Goal: Information Seeking & Learning: Find specific fact

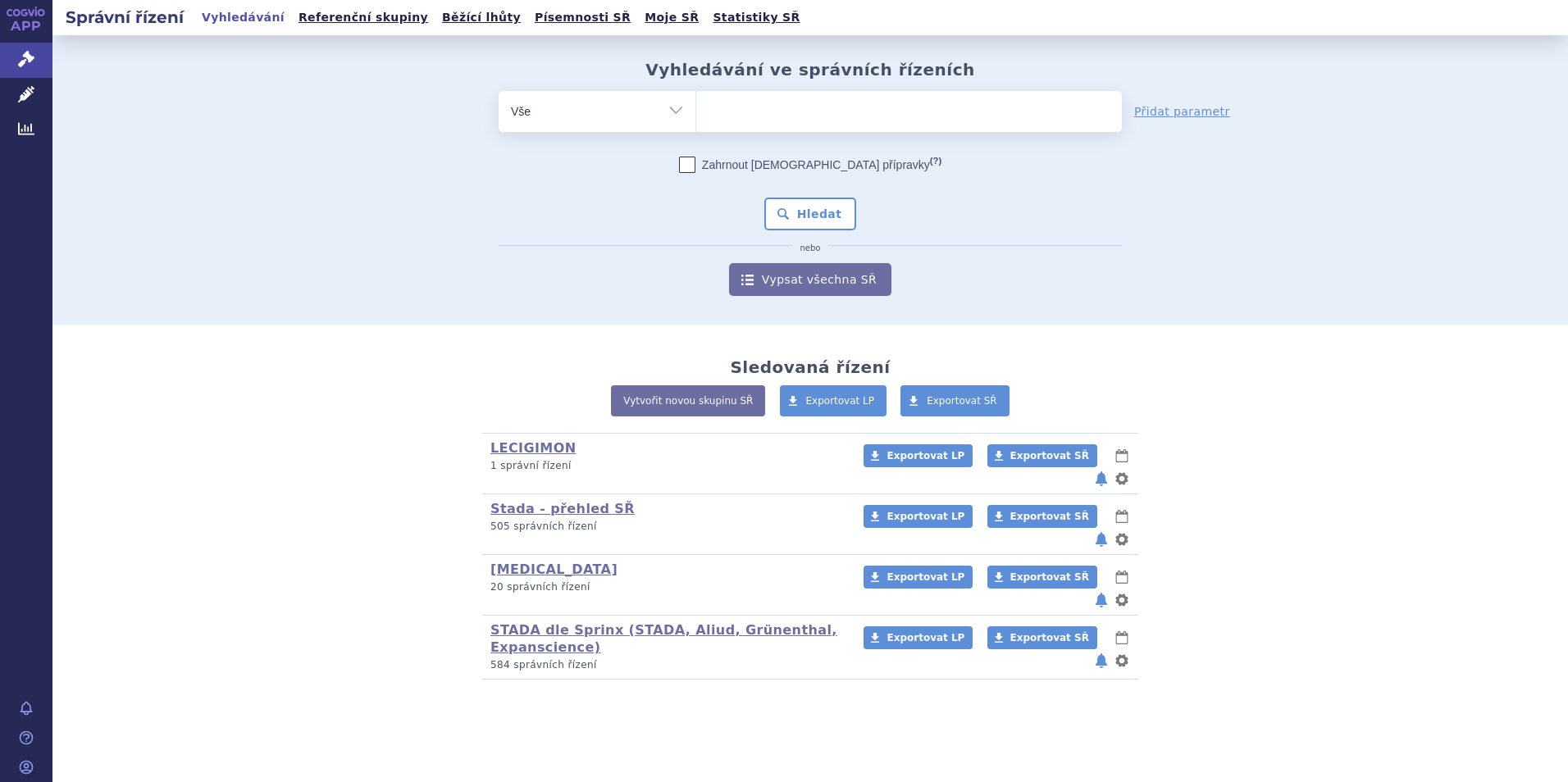
click at [756, 105] on ul at bounding box center [909, 108] width 426 height 34
click at [697, 105] on select at bounding box center [696, 110] width 1 height 41
type input "de"
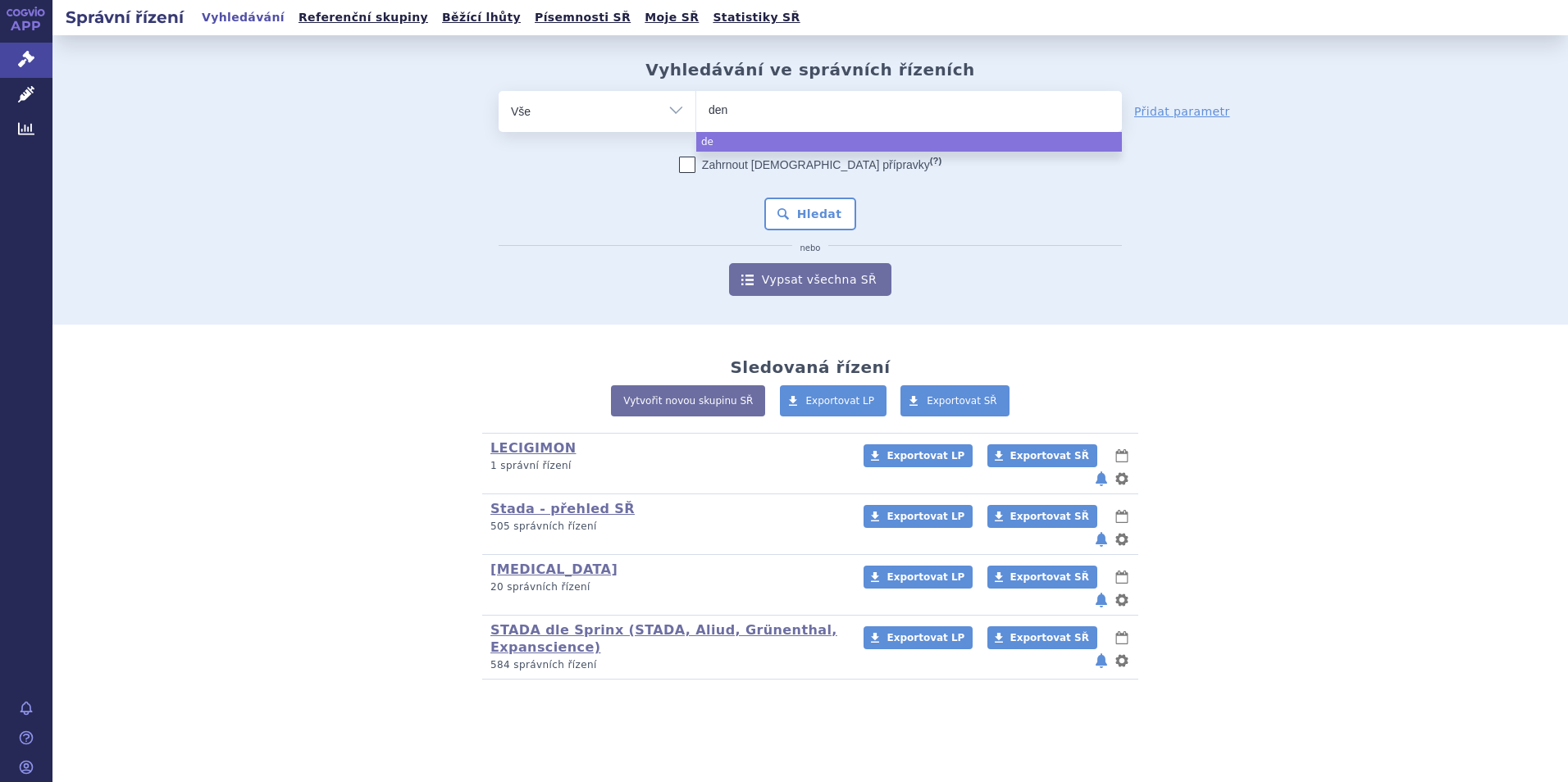
type input "deno"
type input "denosu"
type input "denosum"
type input "denosuma"
type input "denosumab"
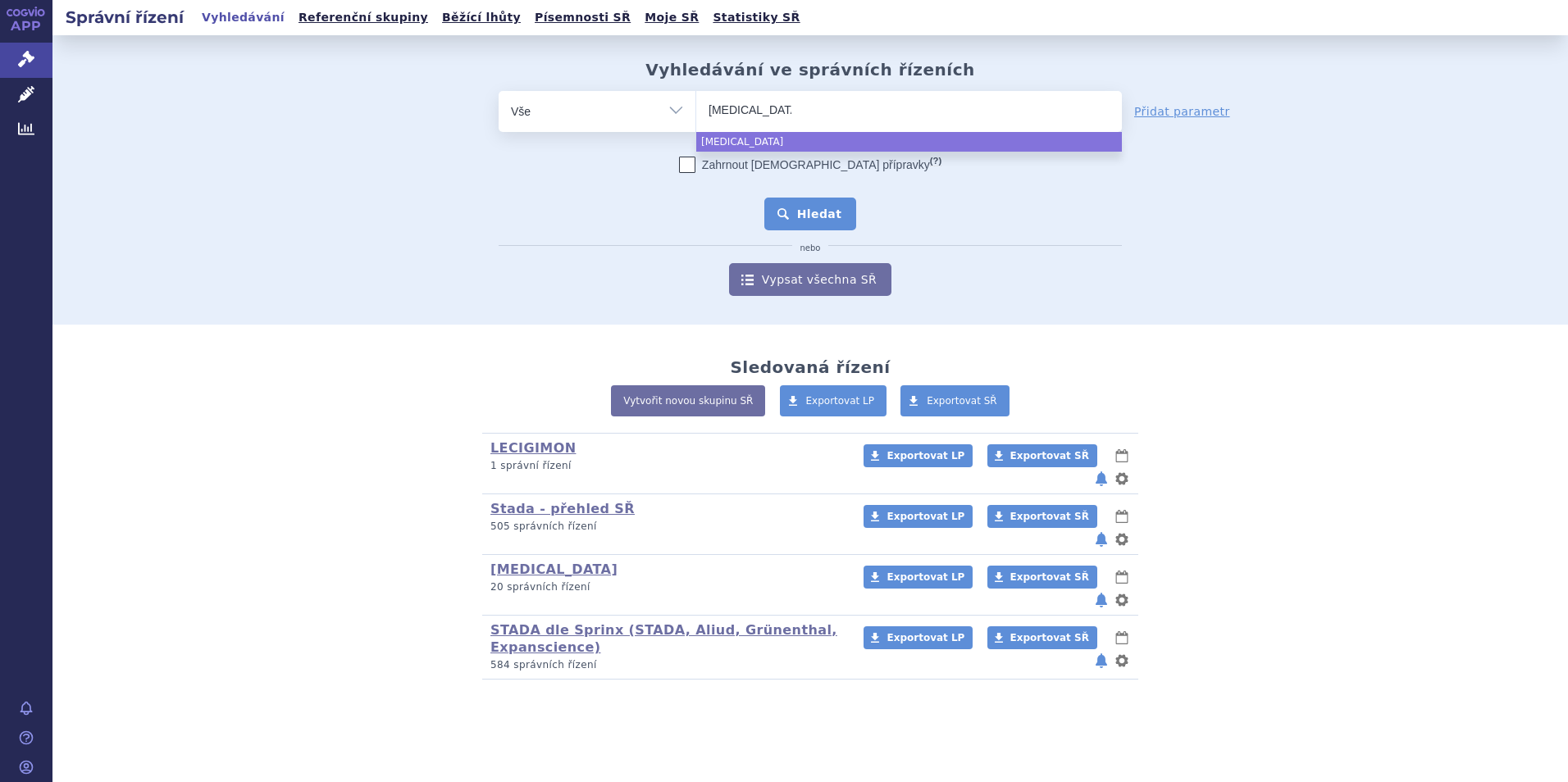
select select "denosumab"
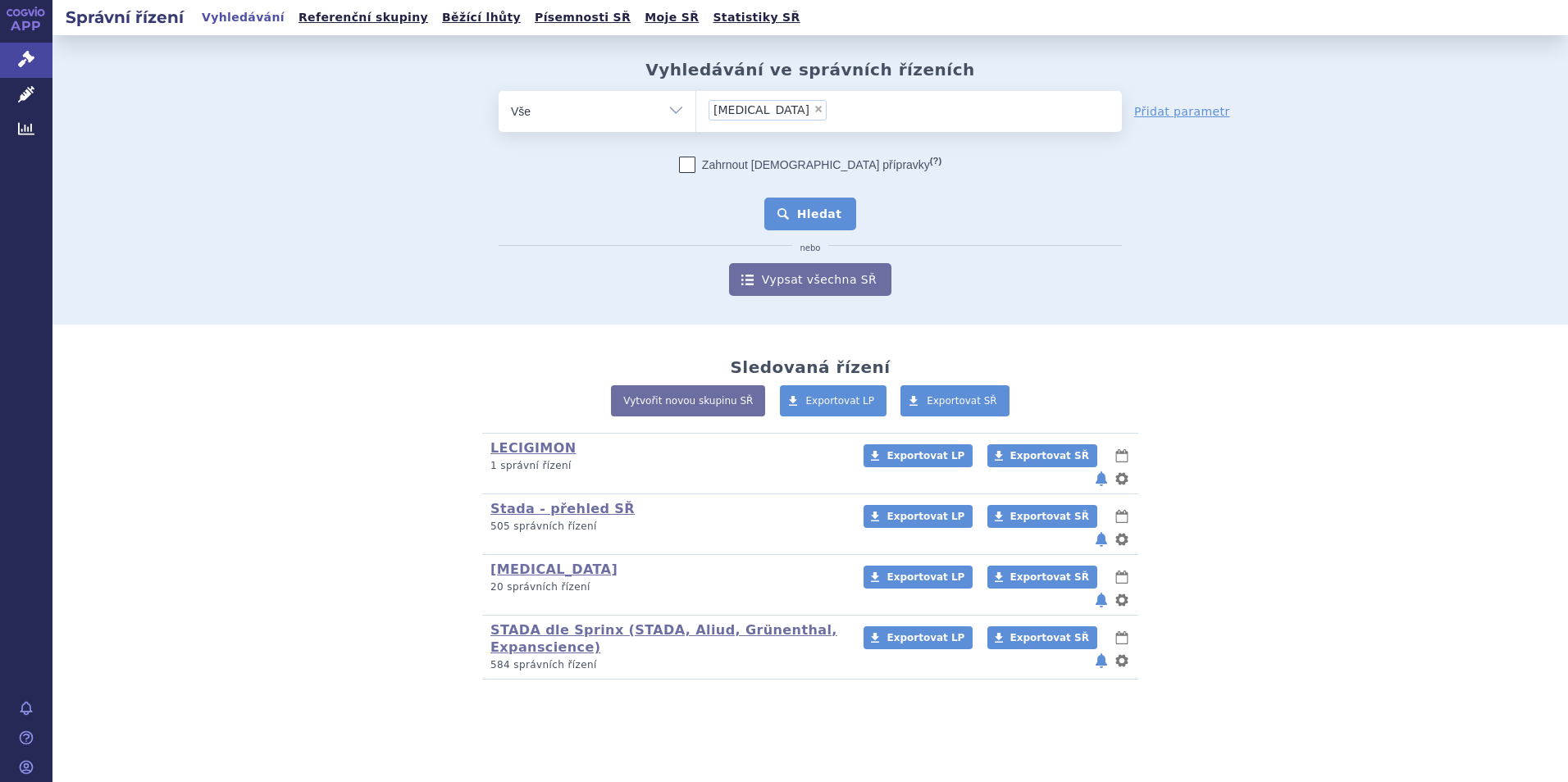
click at [832, 215] on button "Hledat" at bounding box center [811, 214] width 93 height 33
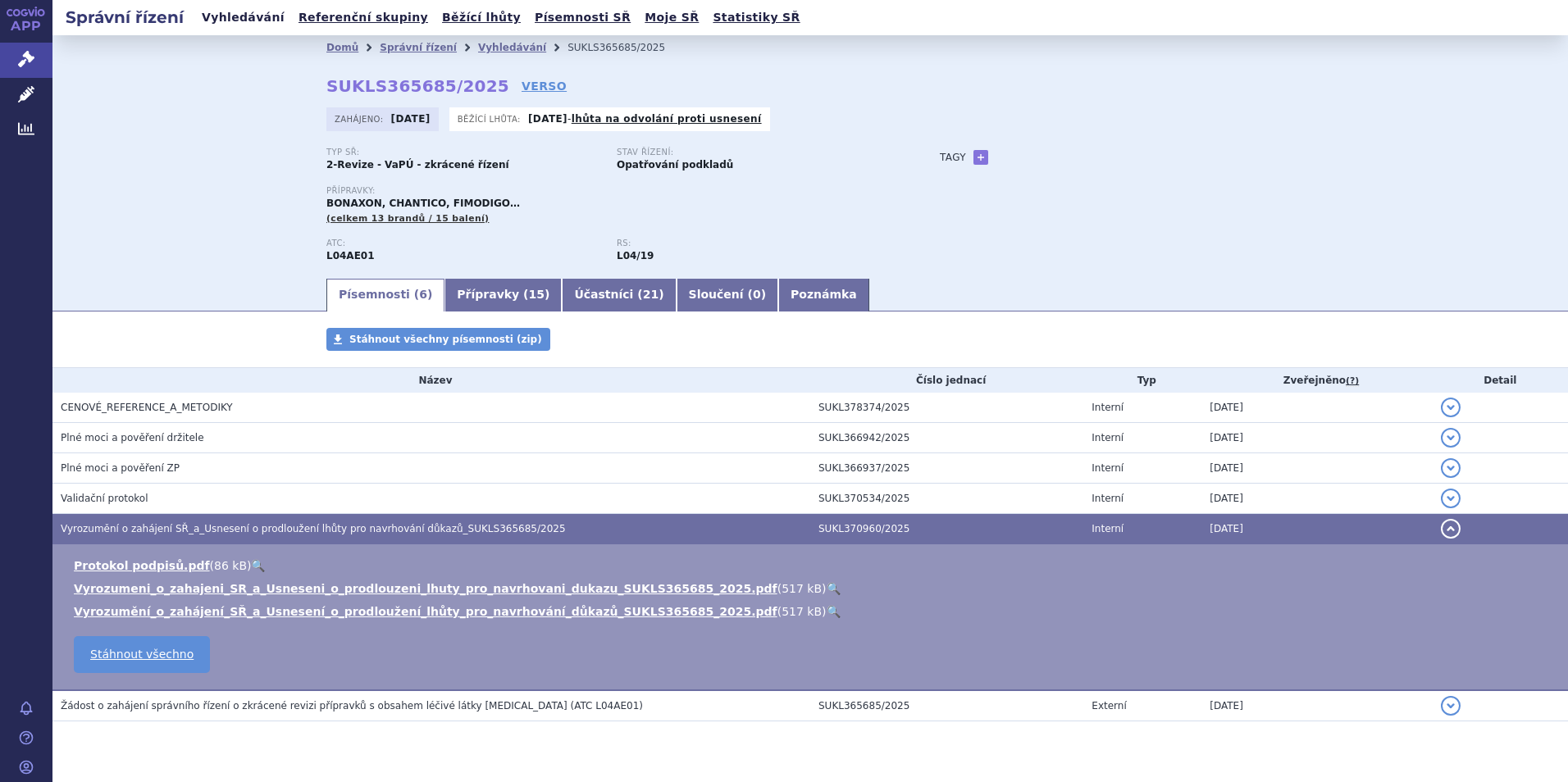
click at [215, 17] on link "Vyhledávání" at bounding box center [243, 17] width 93 height 22
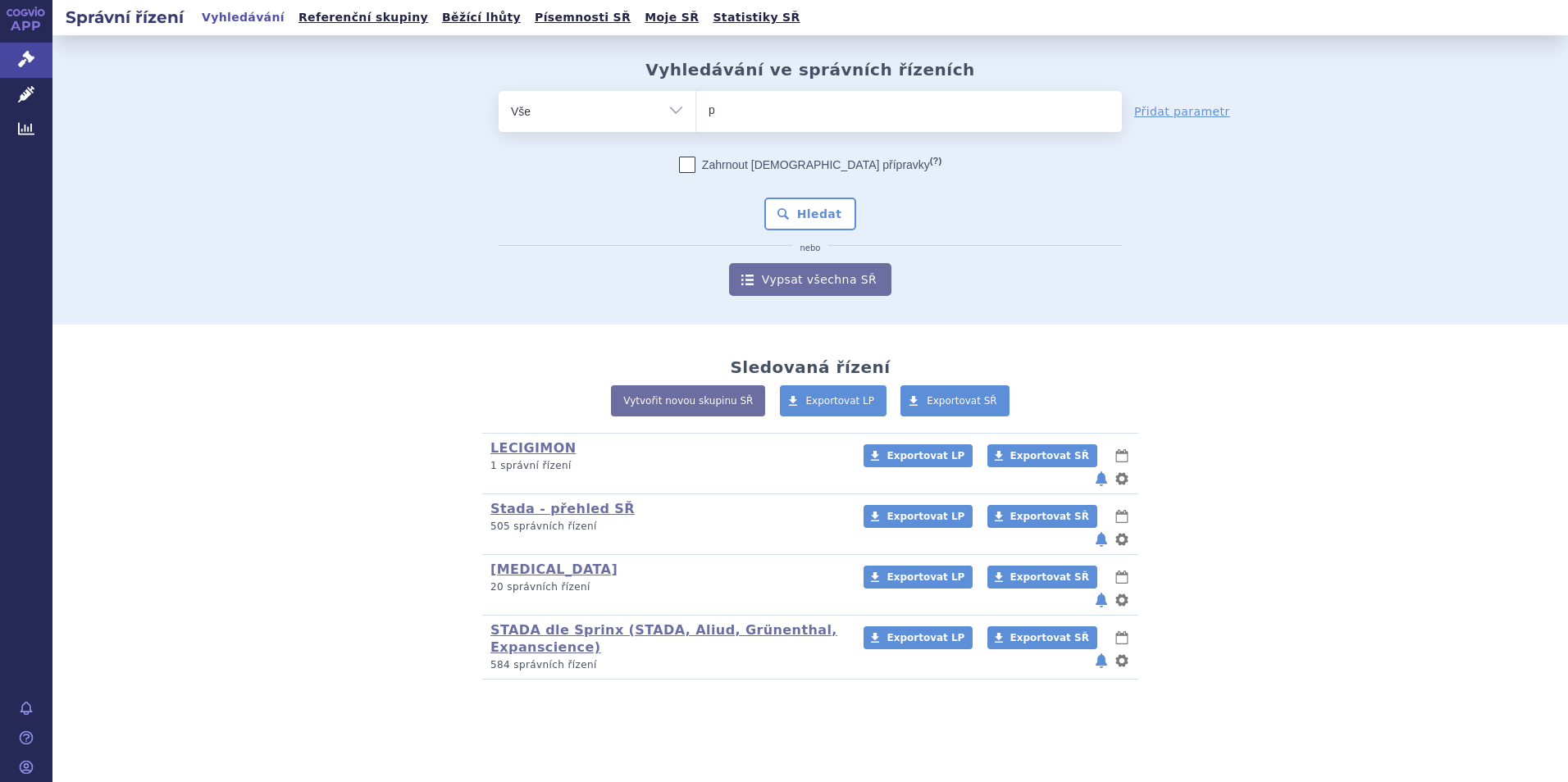
type input "pa"
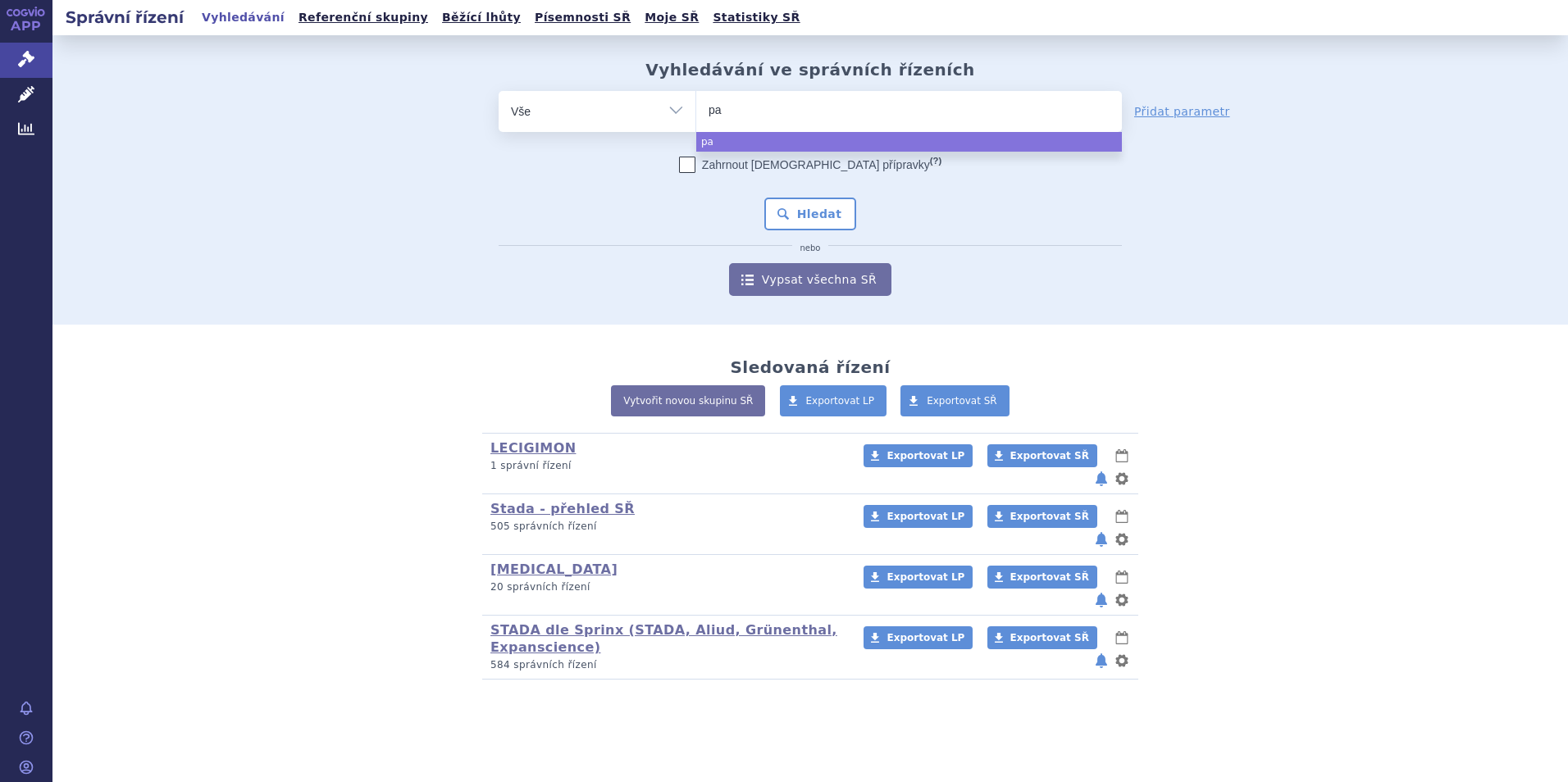
type input "pal"
type input "pale"
type input "palex"
type input "palexia"
select select "palexia"
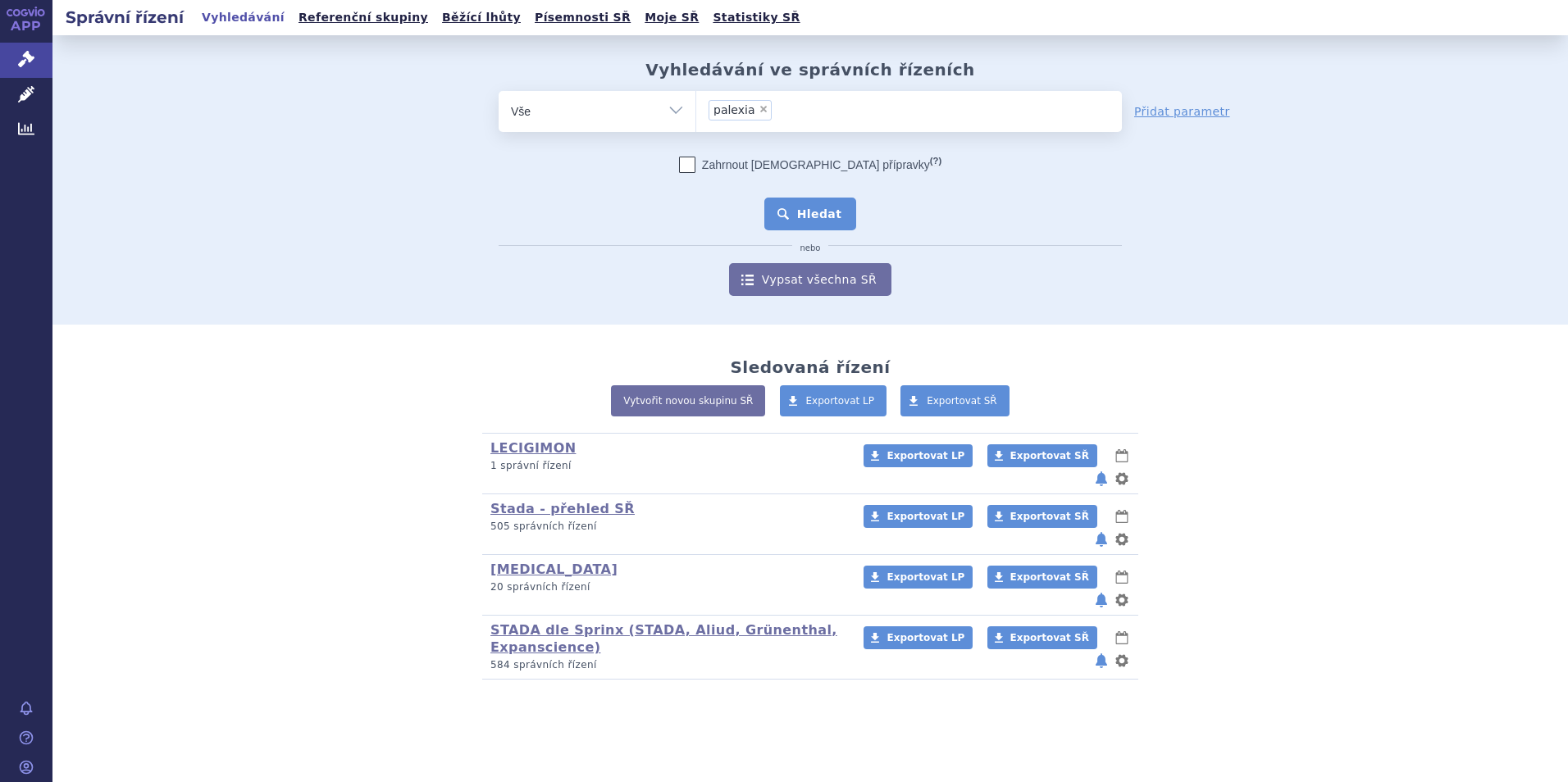
click at [822, 212] on button "Hledat" at bounding box center [811, 214] width 93 height 33
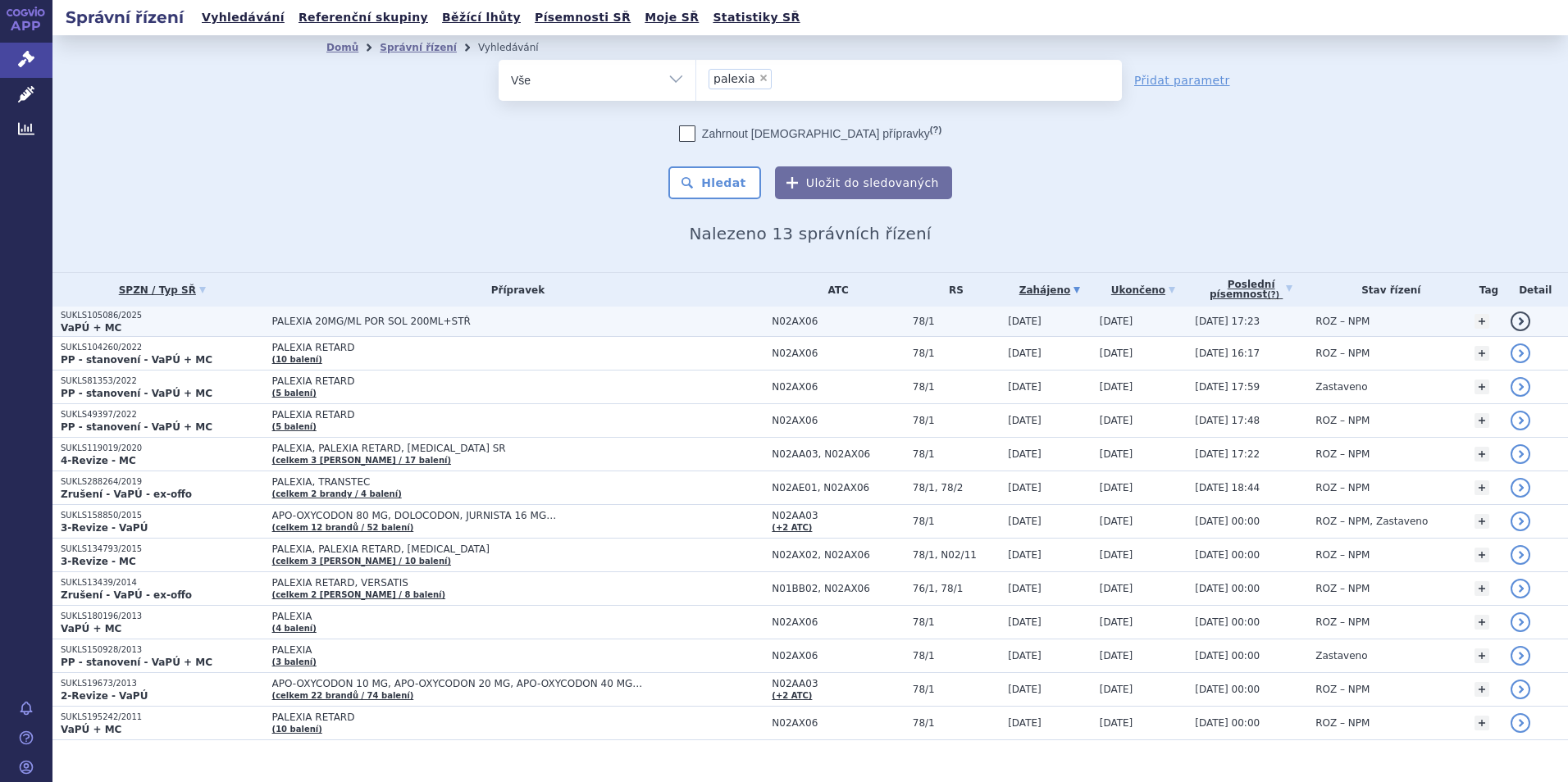
click at [337, 320] on span "PALEXIA 20MG/ML POR SOL 200ML+STŘ" at bounding box center [476, 321] width 410 height 11
